Goal: Information Seeking & Learning: Learn about a topic

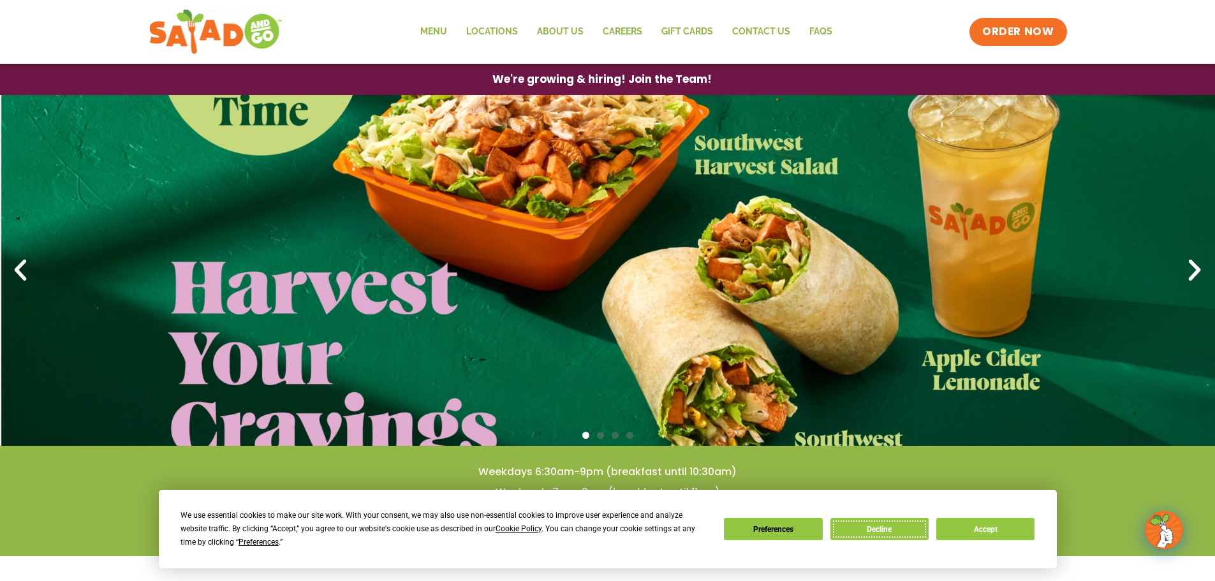
click at [887, 523] on button "Decline" at bounding box center [879, 529] width 98 height 22
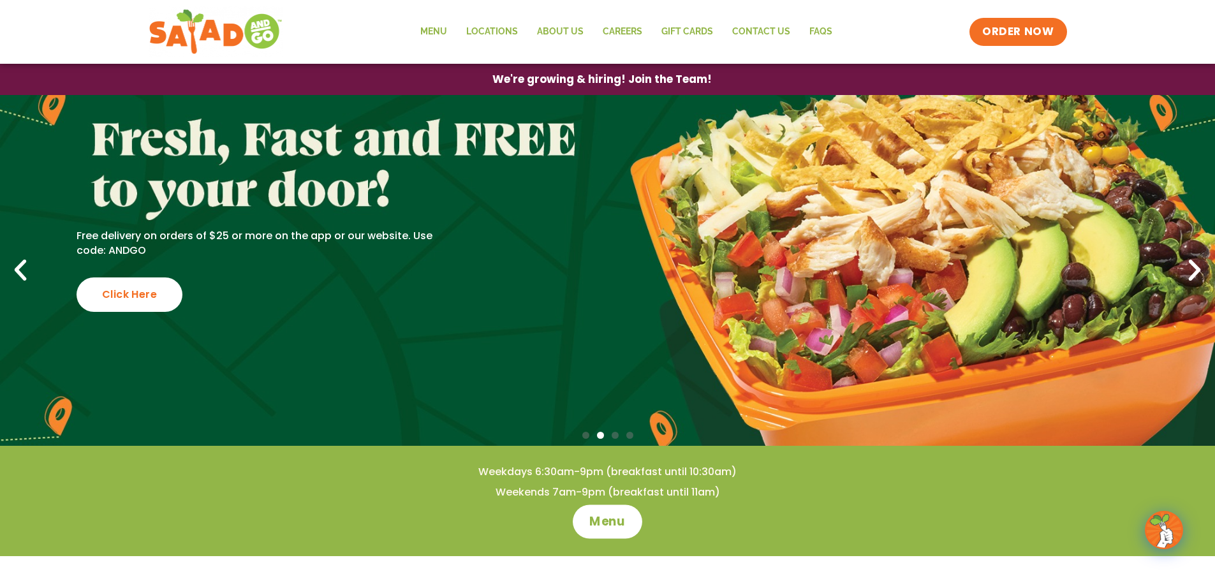
click at [608, 520] on span "Menu" at bounding box center [607, 521] width 36 height 17
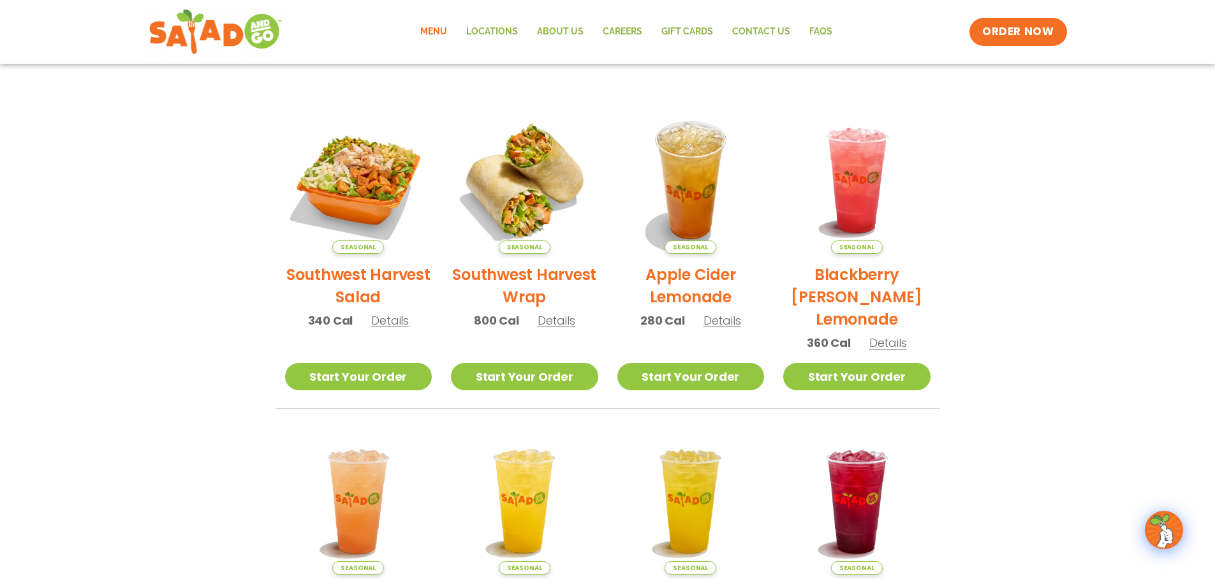
scroll to position [255, 0]
click at [361, 282] on h2 "Southwest Harvest Salad" at bounding box center [358, 285] width 147 height 45
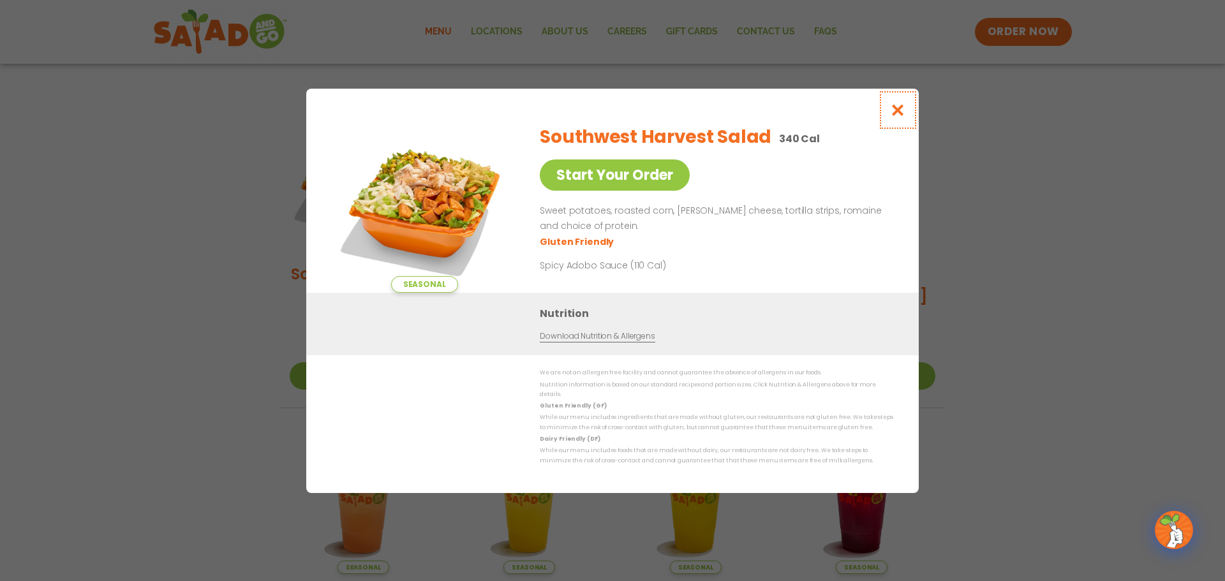
click at [902, 115] on icon "Close modal" at bounding box center [898, 109] width 16 height 13
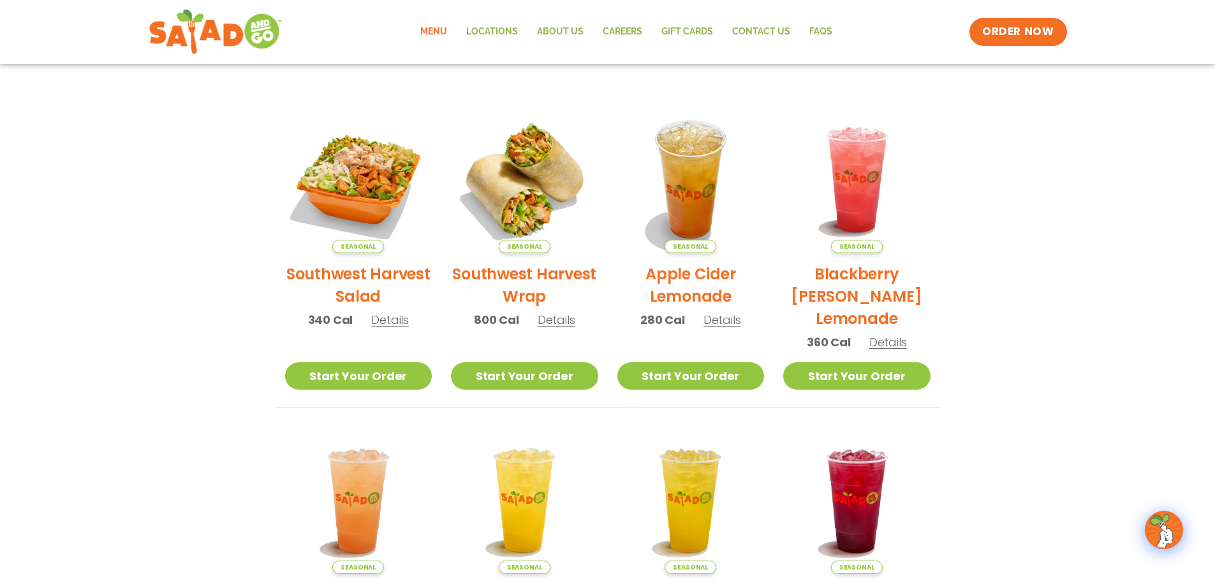
click at [388, 319] on span "Details" at bounding box center [390, 320] width 38 height 16
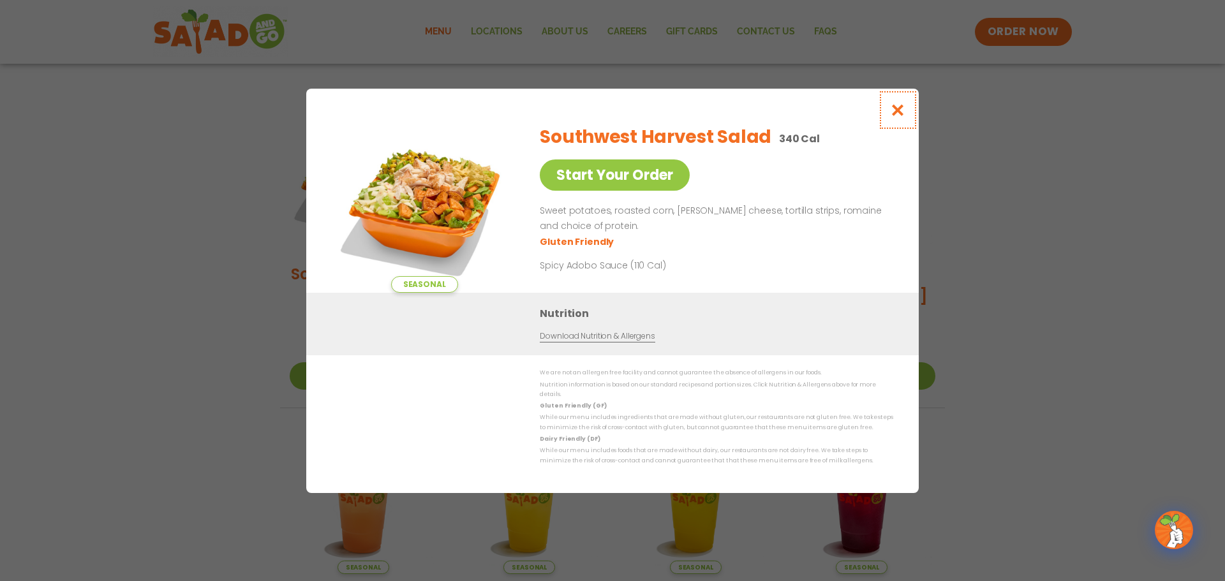
click at [899, 112] on icon "Close modal" at bounding box center [898, 109] width 16 height 13
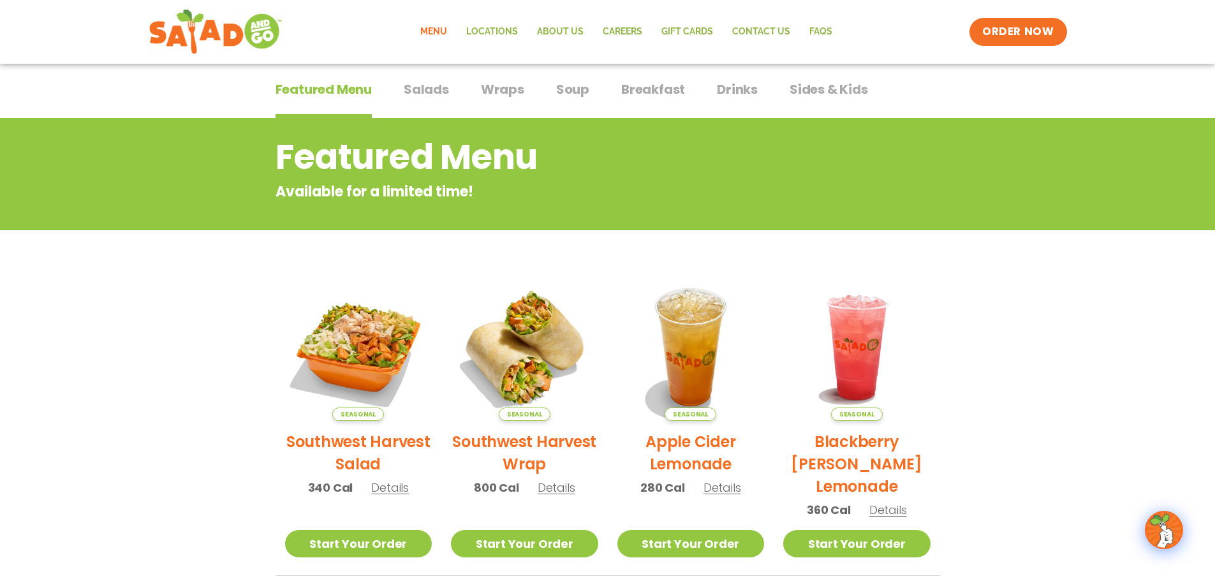
scroll to position [0, 0]
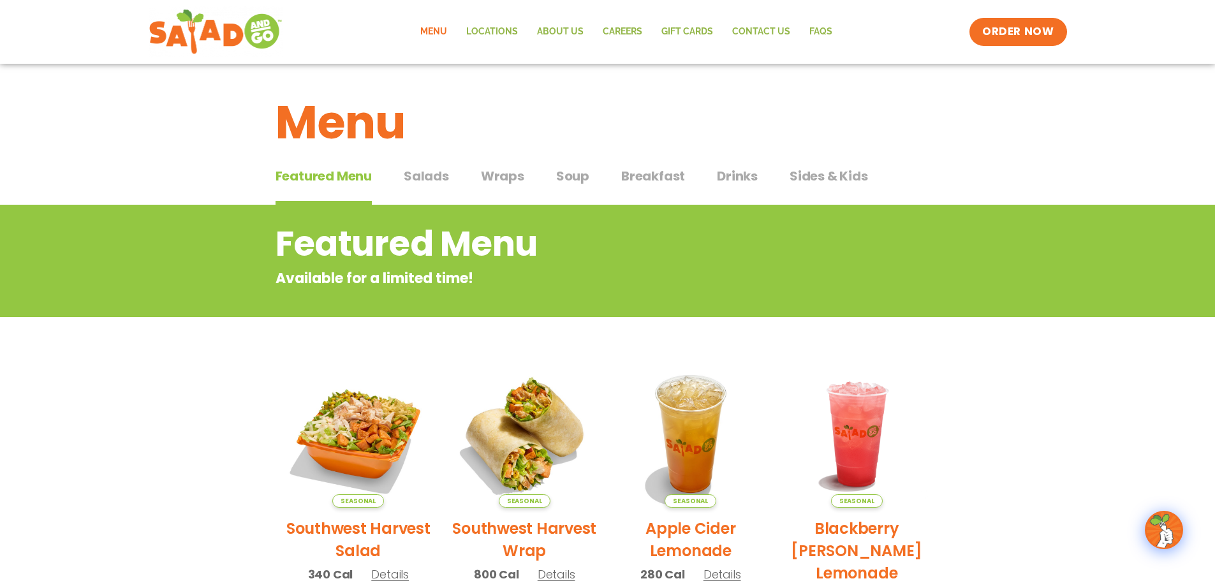
click at [425, 179] on span "Salads" at bounding box center [426, 175] width 45 height 19
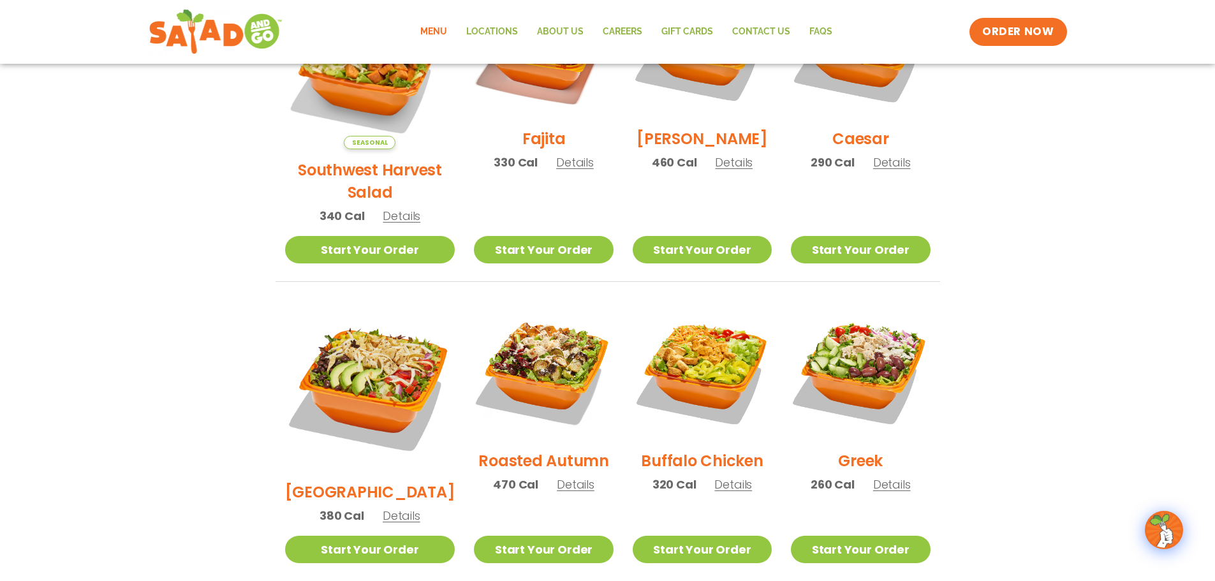
scroll to position [445, 0]
click at [557, 476] on span "Details" at bounding box center [576, 484] width 38 height 16
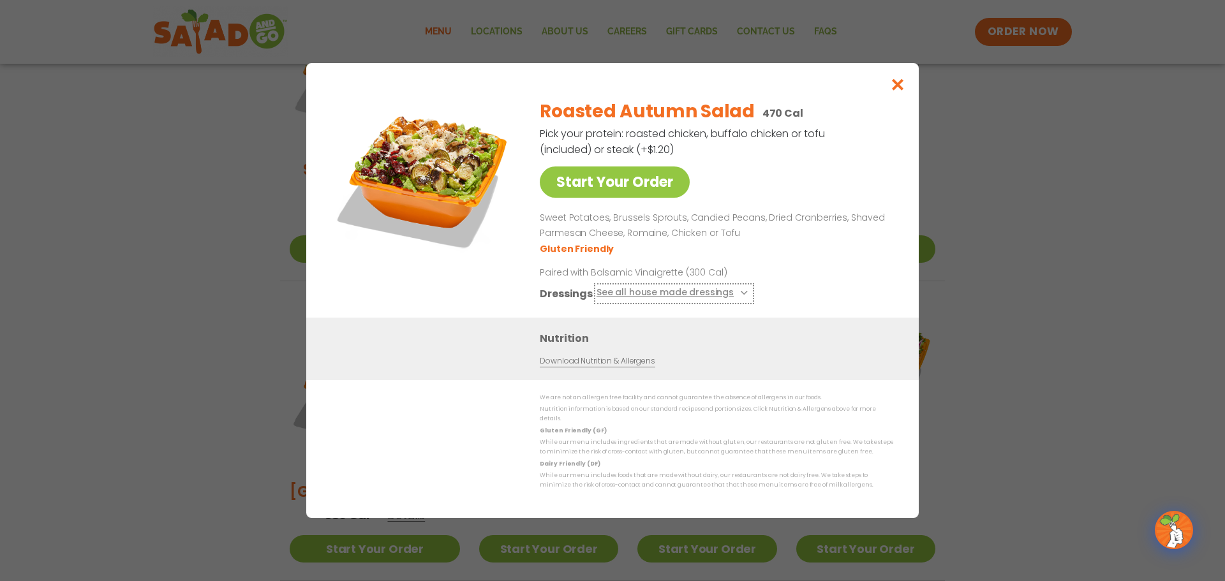
click at [740, 295] on icon at bounding box center [742, 292] width 5 height 5
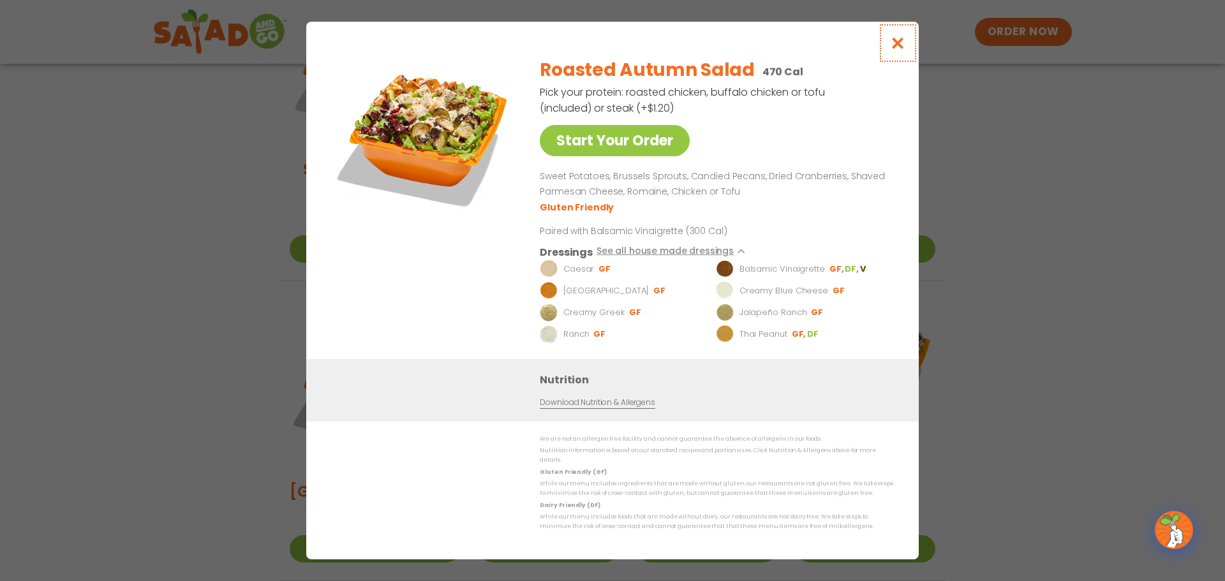
click at [904, 50] on icon "Close modal" at bounding box center [898, 42] width 16 height 13
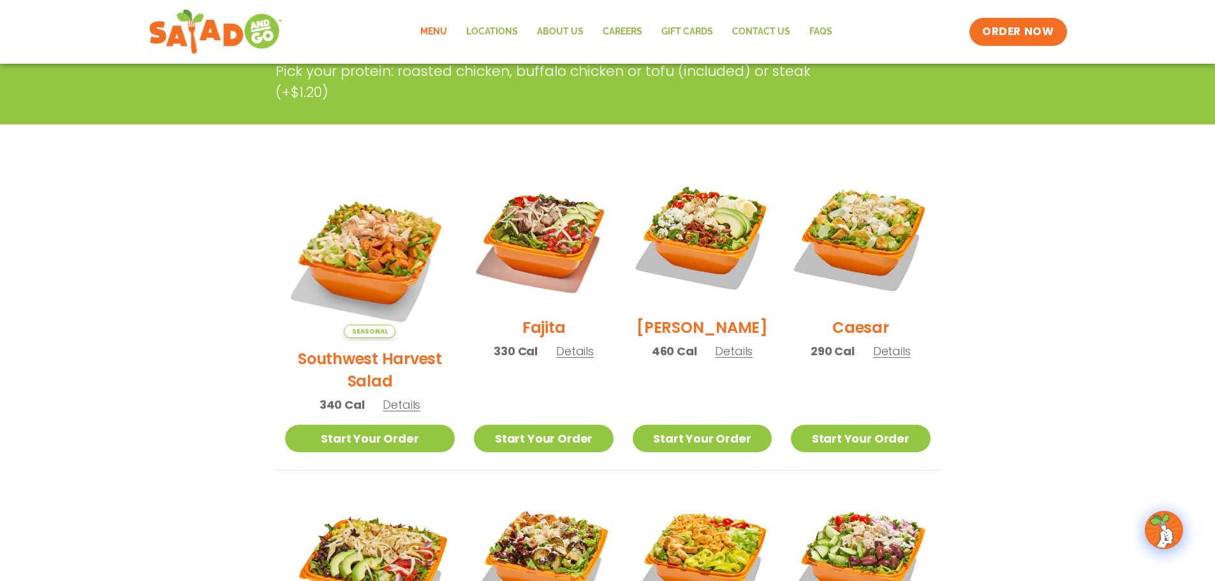
scroll to position [255, 0]
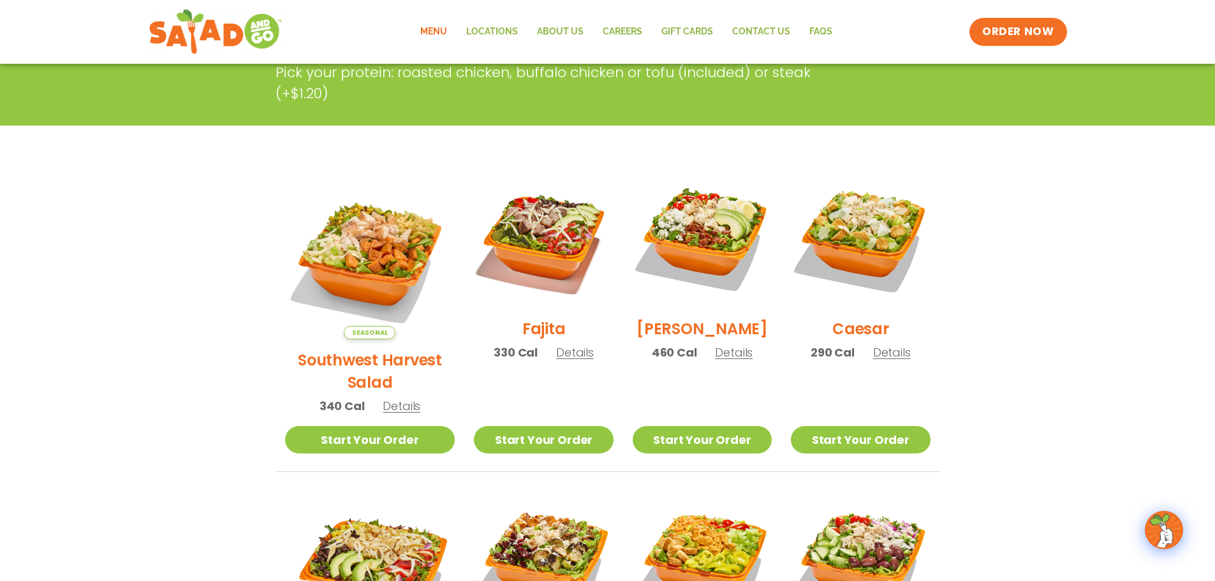
click at [392, 398] on span "Details" at bounding box center [402, 406] width 38 height 16
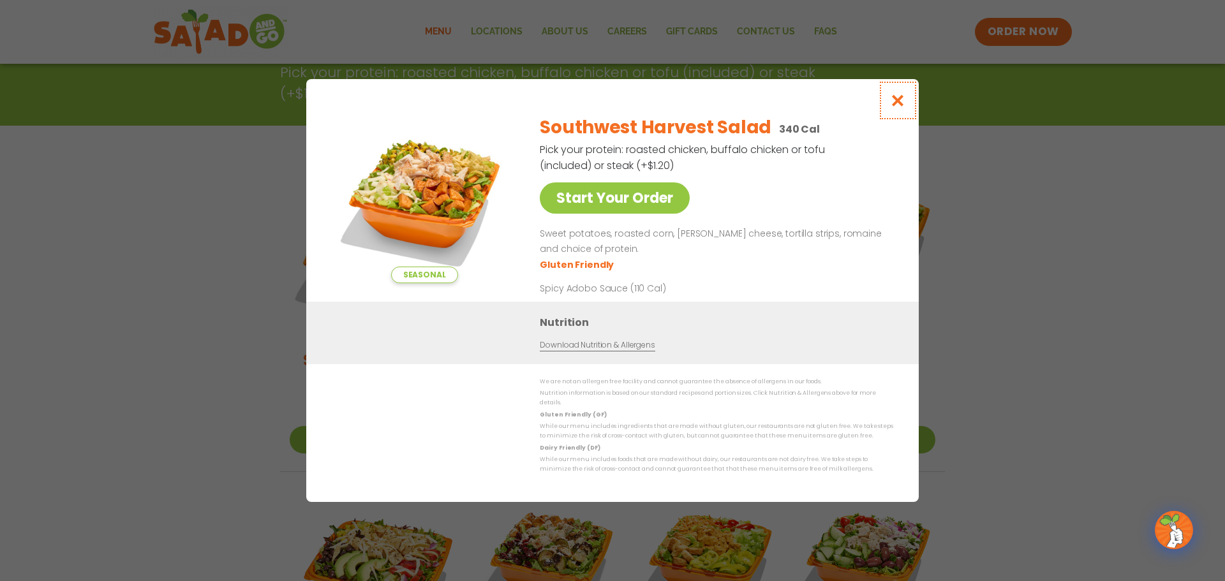
click at [904, 107] on icon "Close modal" at bounding box center [898, 100] width 16 height 13
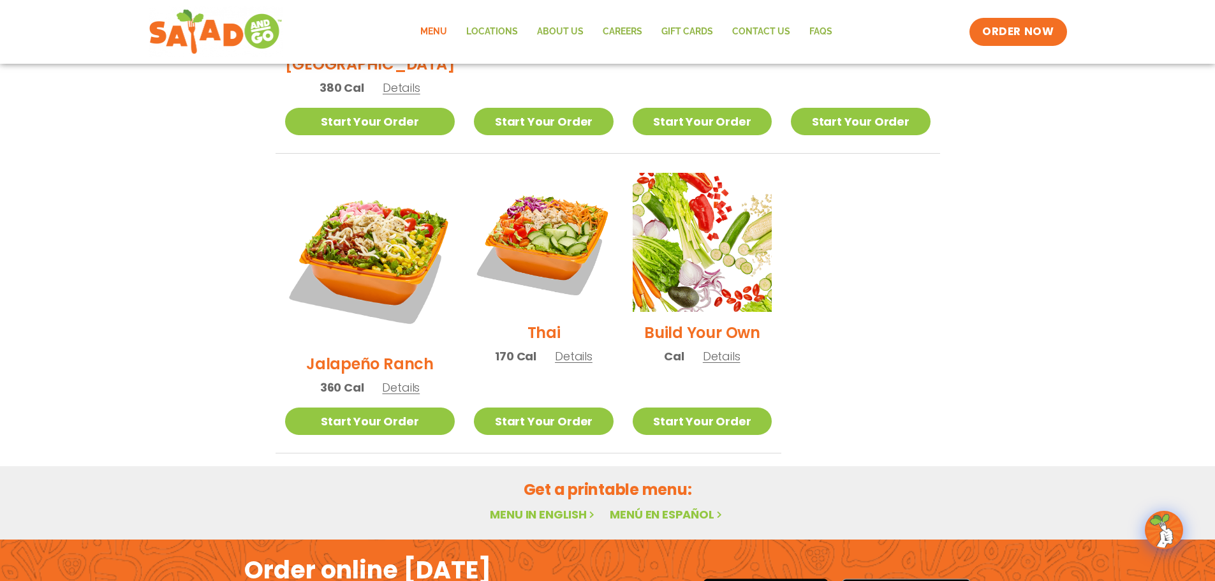
scroll to position [957, 0]
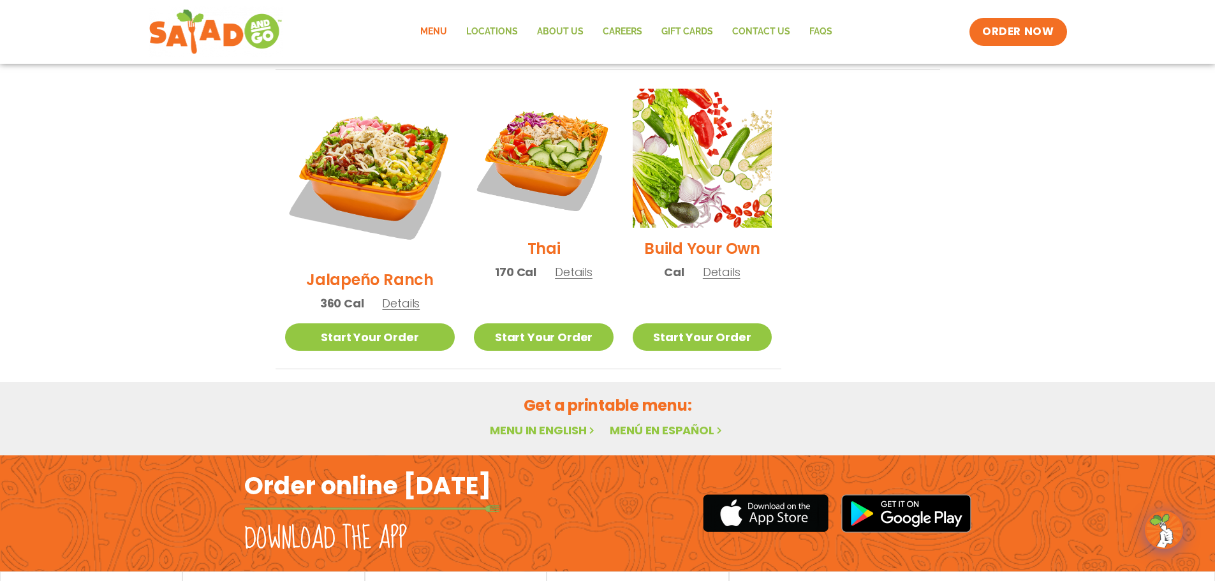
click at [93, 580] on span "meet chef [PERSON_NAME]" at bounding box center [91, 590] width 121 height 9
